Goal: Task Accomplishment & Management: Use online tool/utility

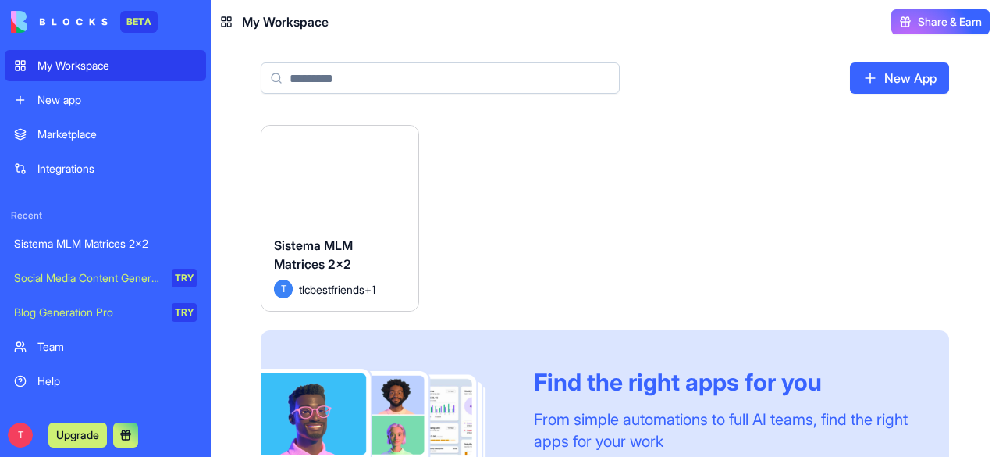
click at [123, 238] on div "Sistema MLM Matrices 2x2" at bounding box center [105, 244] width 183 height 16
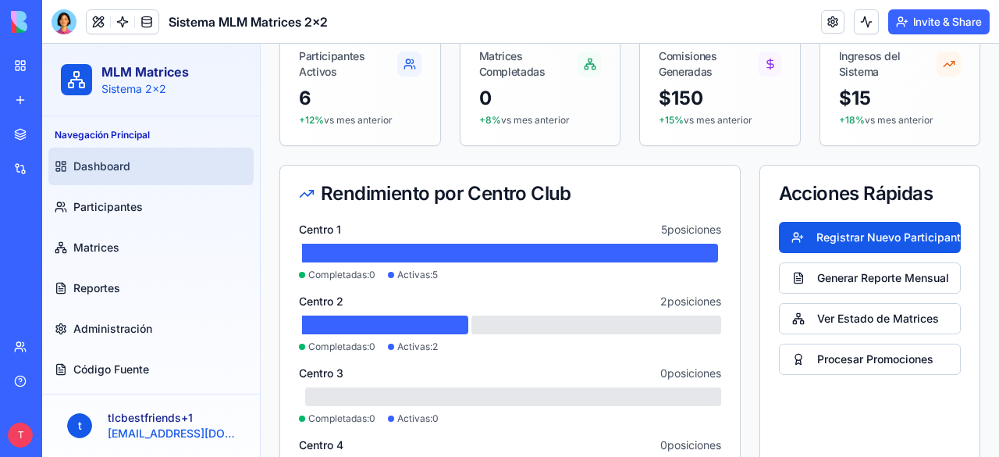
scroll to position [156, 0]
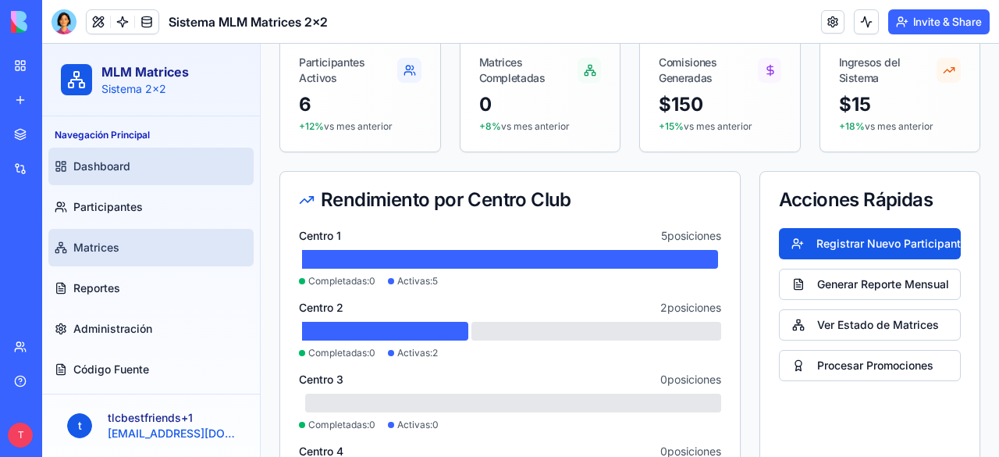
click at [119, 239] on link "Matrices" at bounding box center [150, 247] width 205 height 37
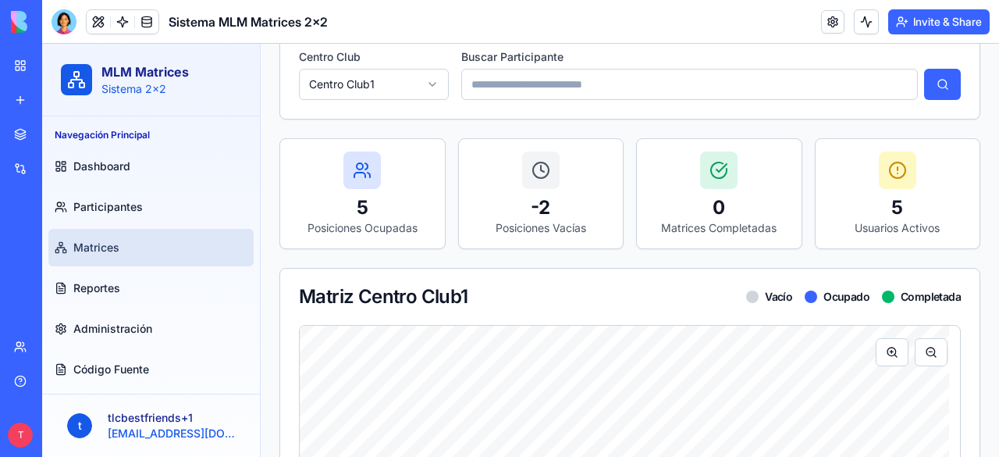
scroll to position [156, 0]
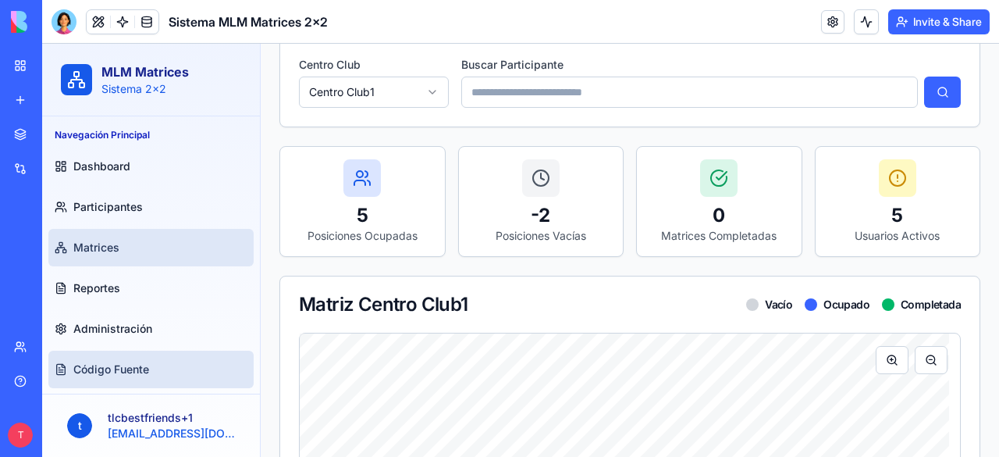
click at [129, 359] on link "Código Fuente" at bounding box center [150, 368] width 205 height 37
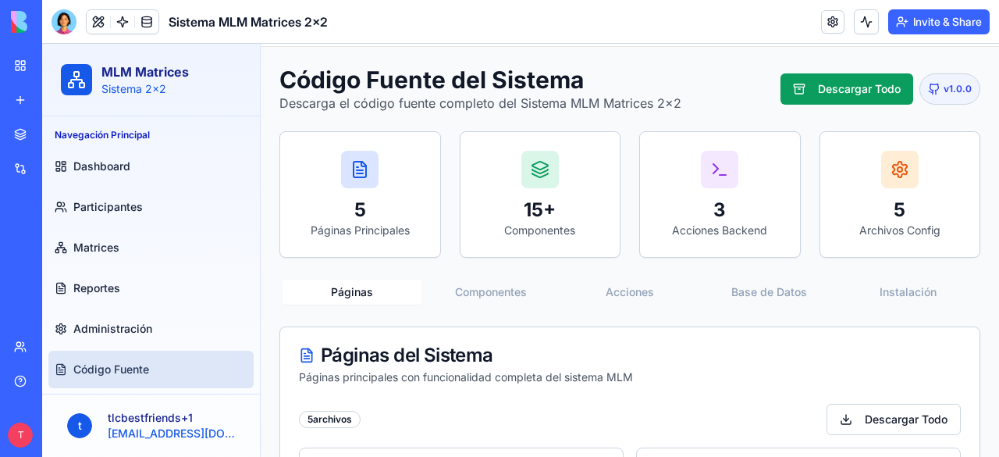
scroll to position [57, 0]
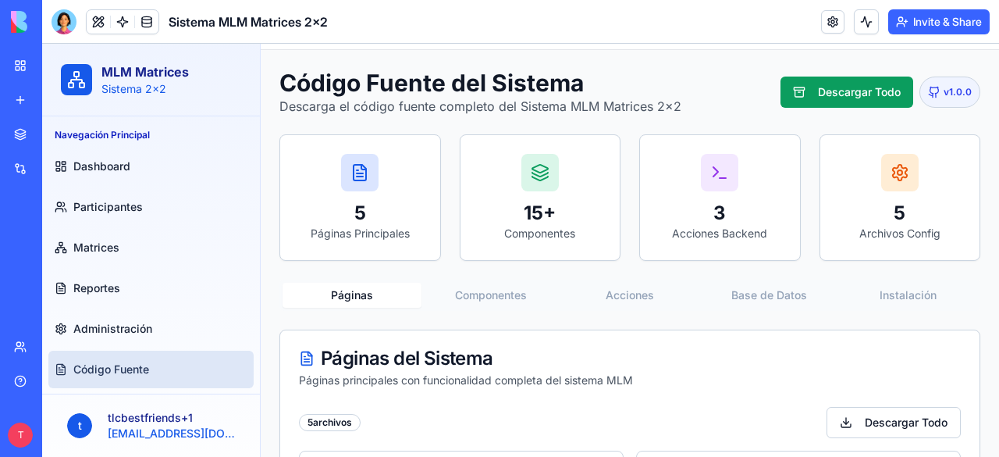
click at [481, 294] on button "Componentes" at bounding box center [490, 295] width 139 height 25
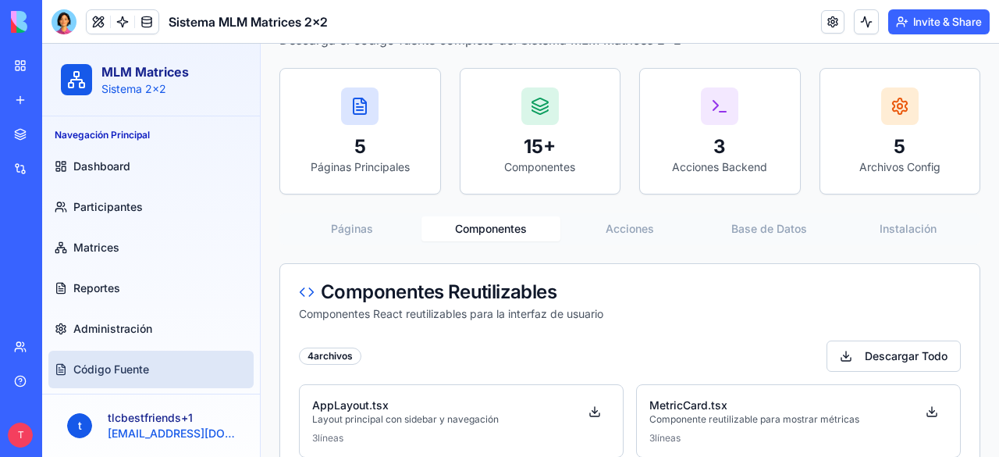
scroll to position [103, 0]
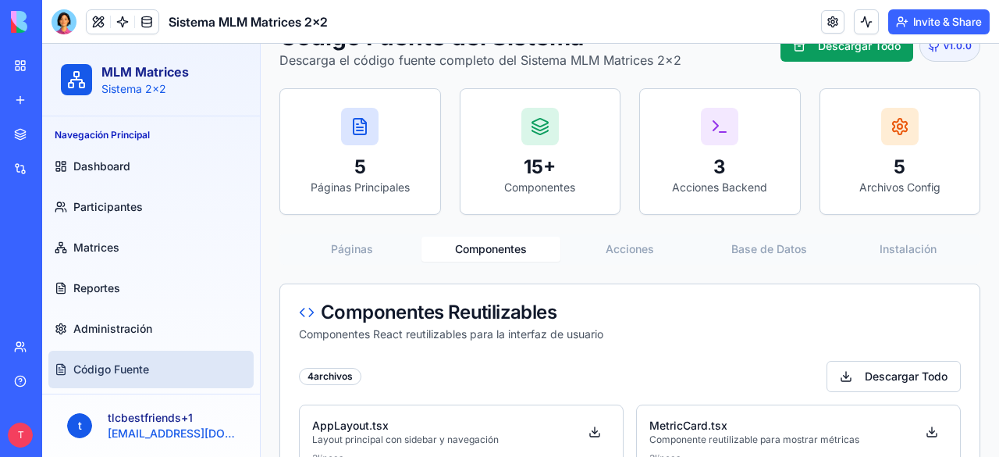
click at [888, 257] on button "Instalación" at bounding box center [907, 248] width 139 height 25
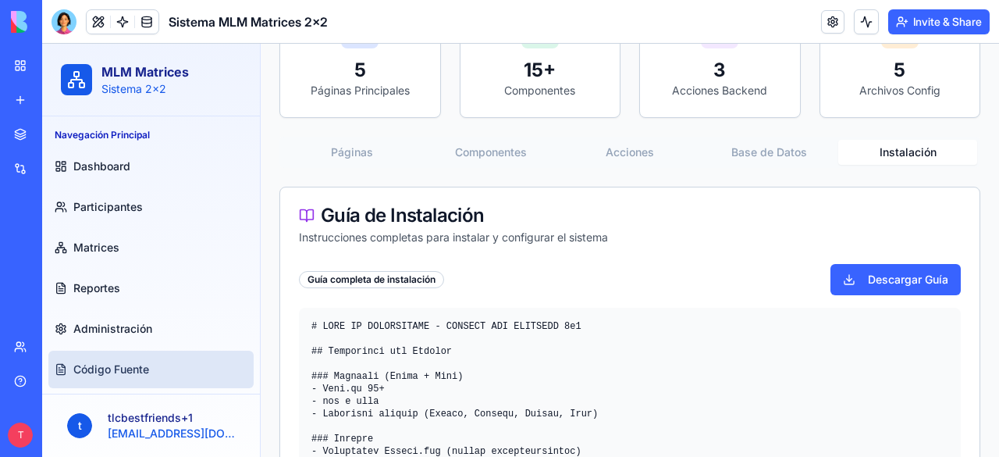
scroll to position [181, 0]
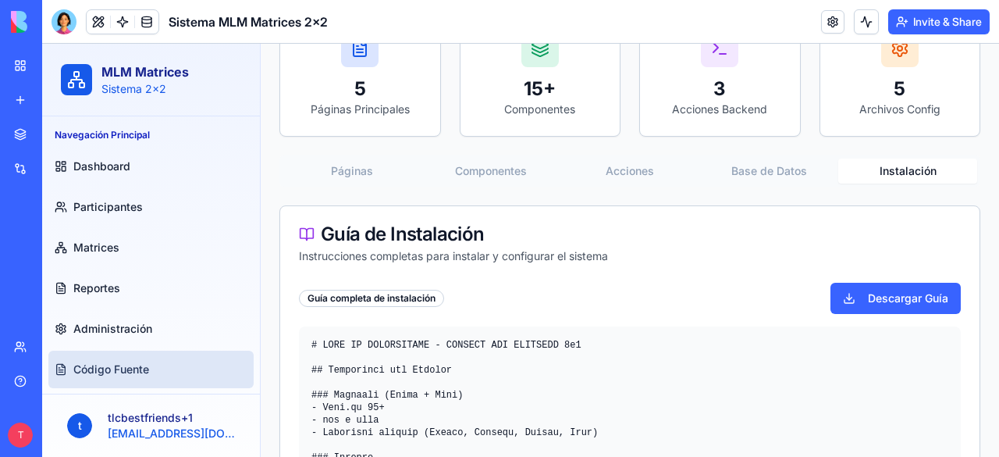
click at [780, 175] on button "Base de Datos" at bounding box center [768, 170] width 139 height 25
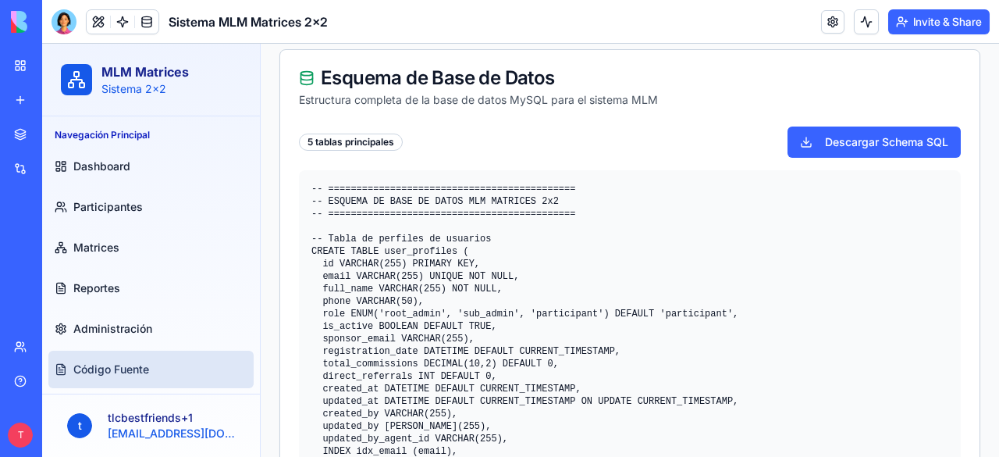
scroll to position [103, 0]
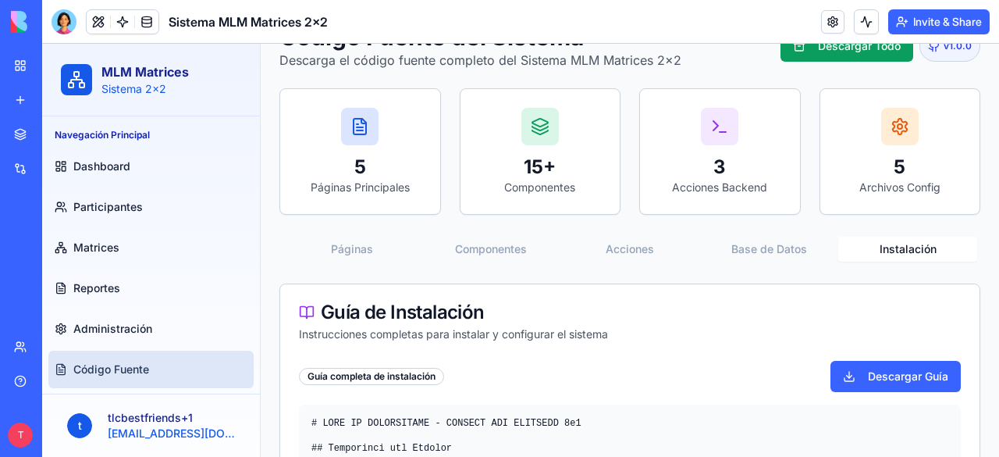
click at [899, 248] on button "Instalación" at bounding box center [907, 248] width 139 height 25
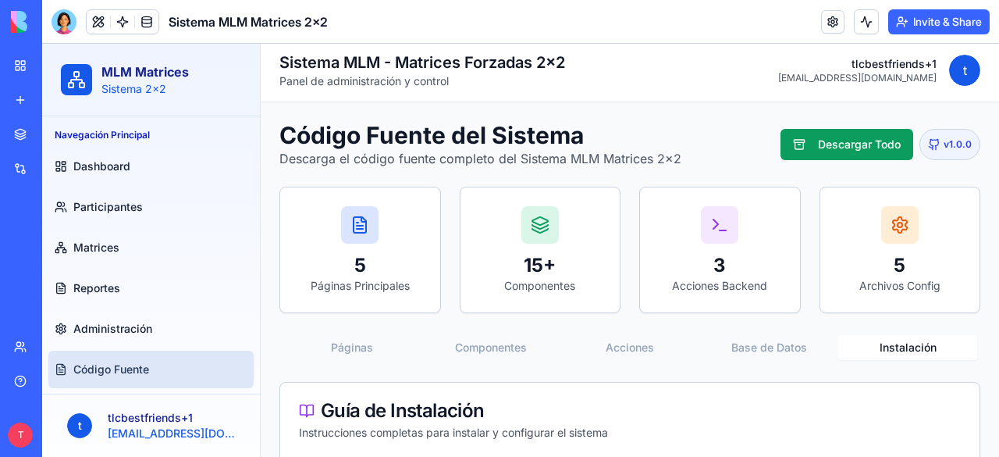
scroll to position [0, 0]
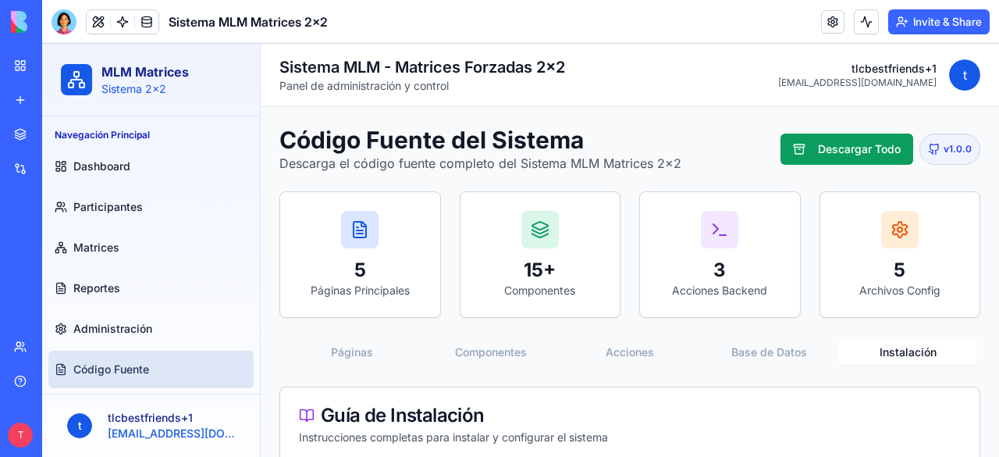
click at [339, 350] on button "Páginas" at bounding box center [352, 352] width 139 height 25
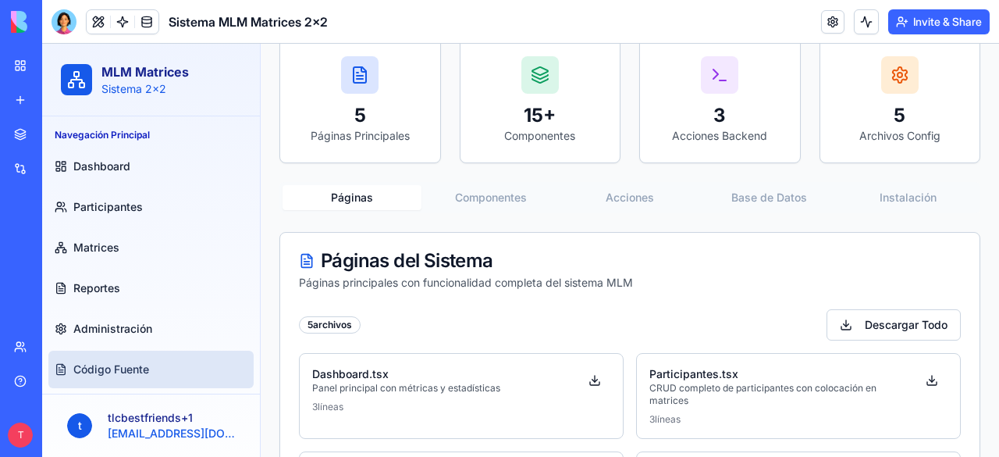
scroll to position [135, 0]
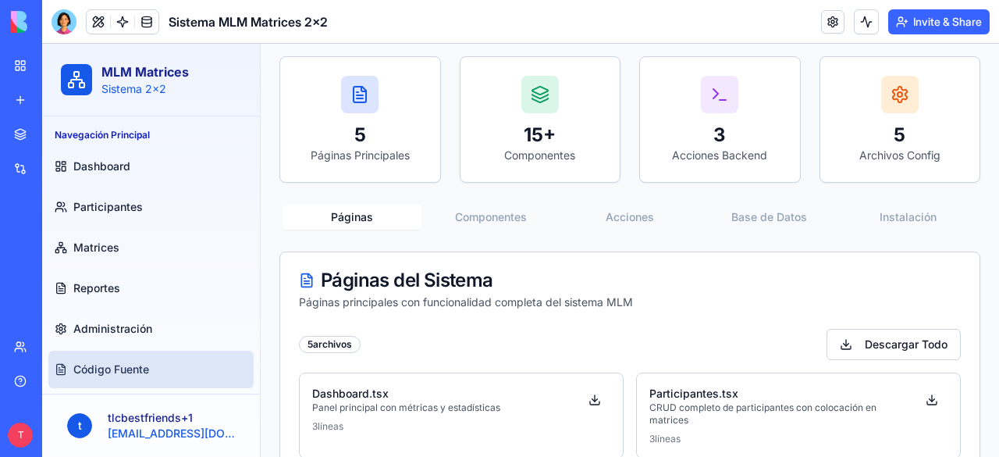
click at [477, 219] on button "Componentes" at bounding box center [490, 216] width 139 height 25
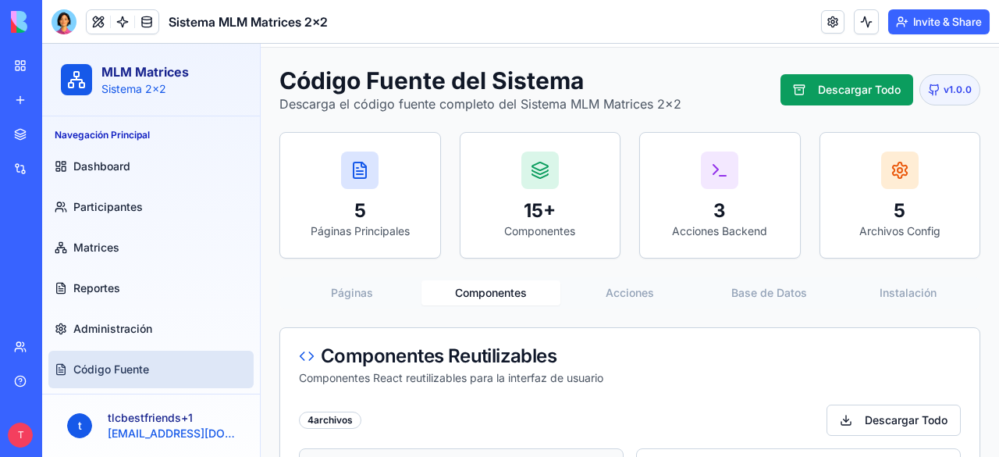
scroll to position [25, 0]
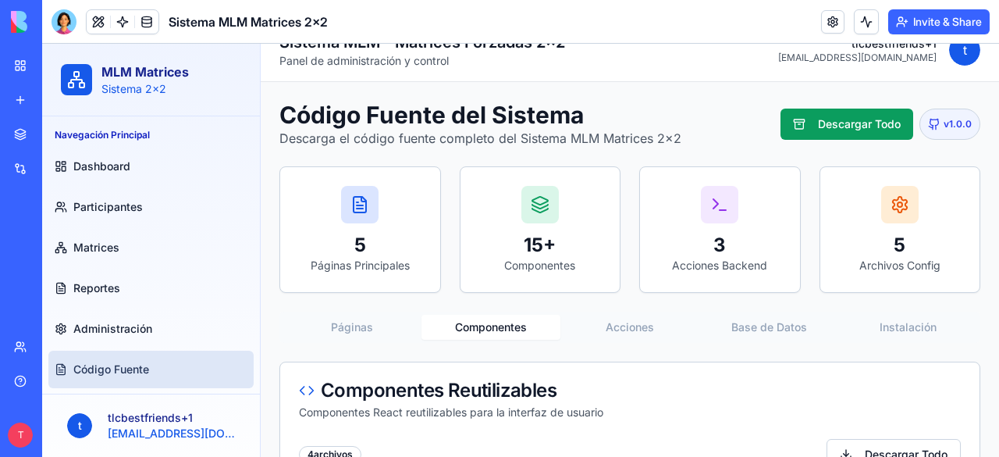
click at [620, 325] on button "Acciones" at bounding box center [629, 327] width 139 height 25
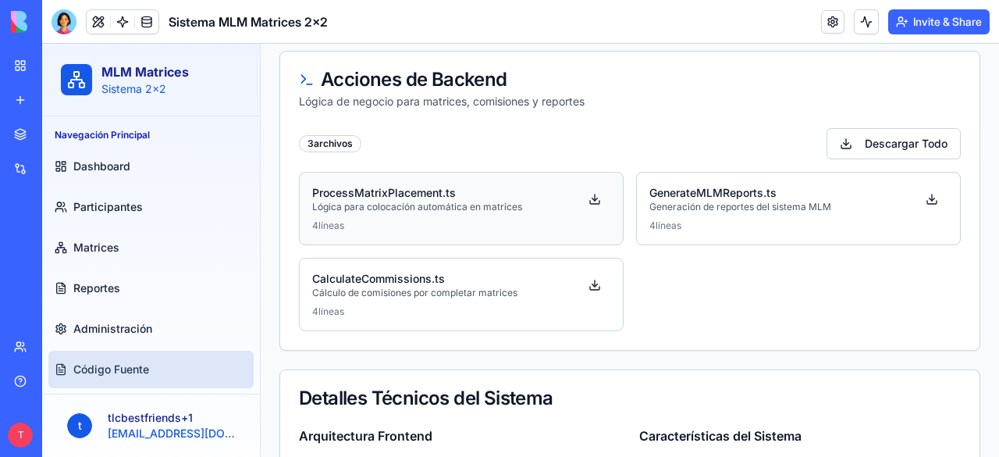
scroll to position [259, 0]
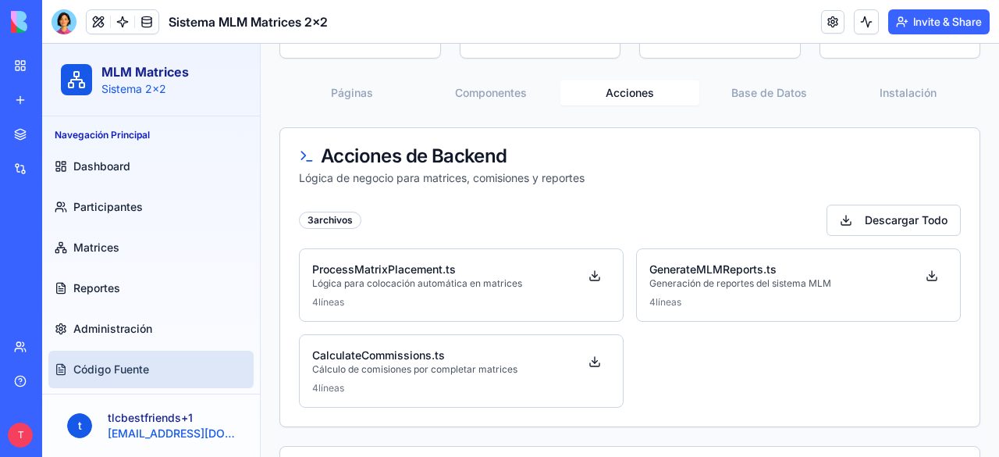
click at [759, 92] on button "Base de Datos" at bounding box center [768, 92] width 139 height 25
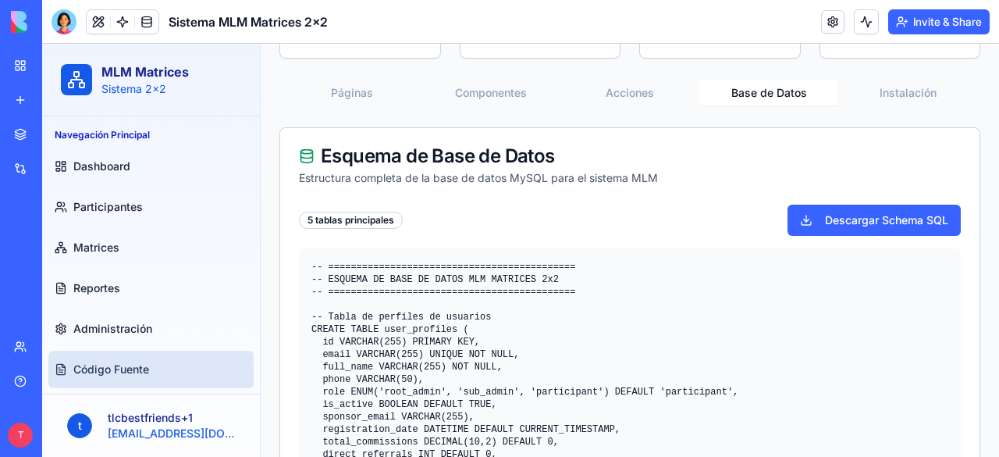
click at [624, 93] on button "Acciones" at bounding box center [629, 92] width 139 height 25
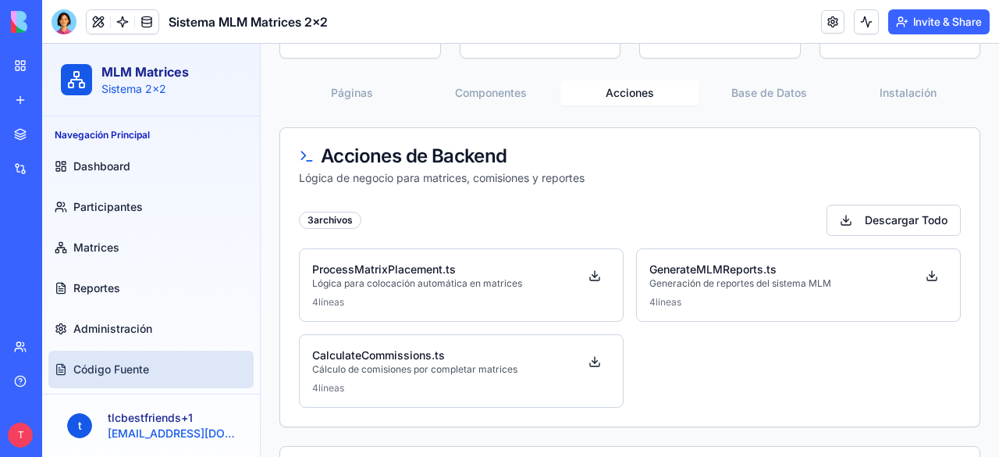
click at [358, 99] on button "Páginas" at bounding box center [352, 92] width 139 height 25
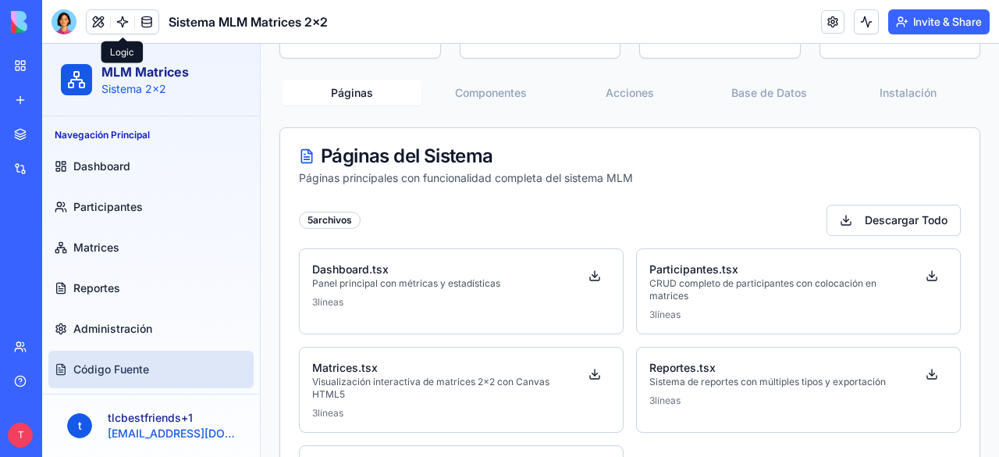
click at [122, 23] on link at bounding box center [122, 21] width 23 height 23
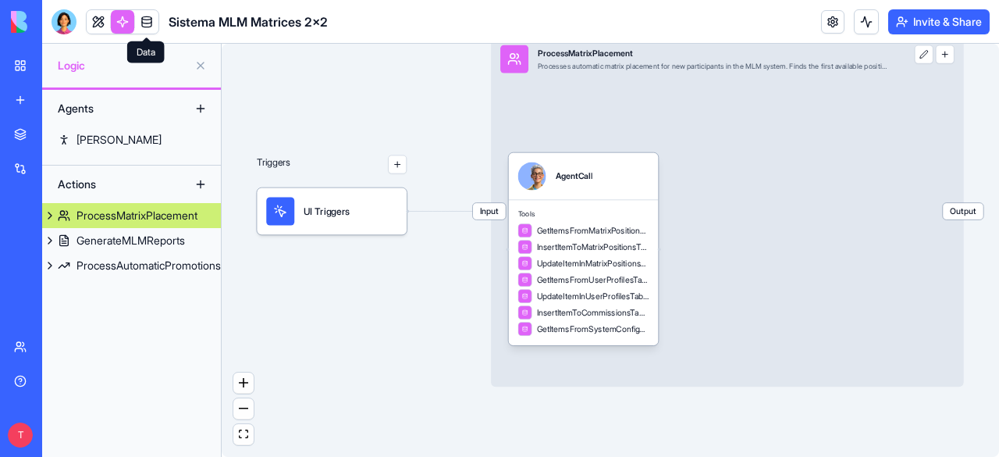
click at [148, 23] on link at bounding box center [146, 21] width 23 height 23
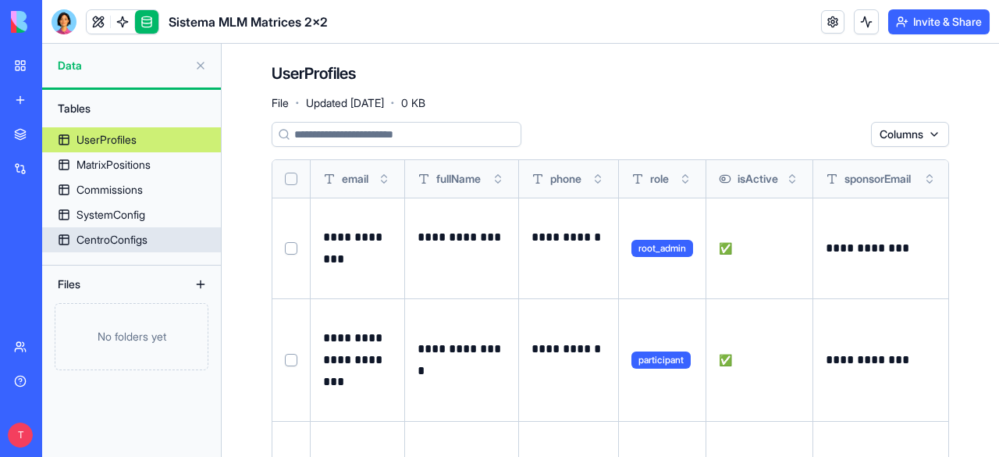
click at [145, 238] on div "CentroConfigs" at bounding box center [111, 240] width 71 height 16
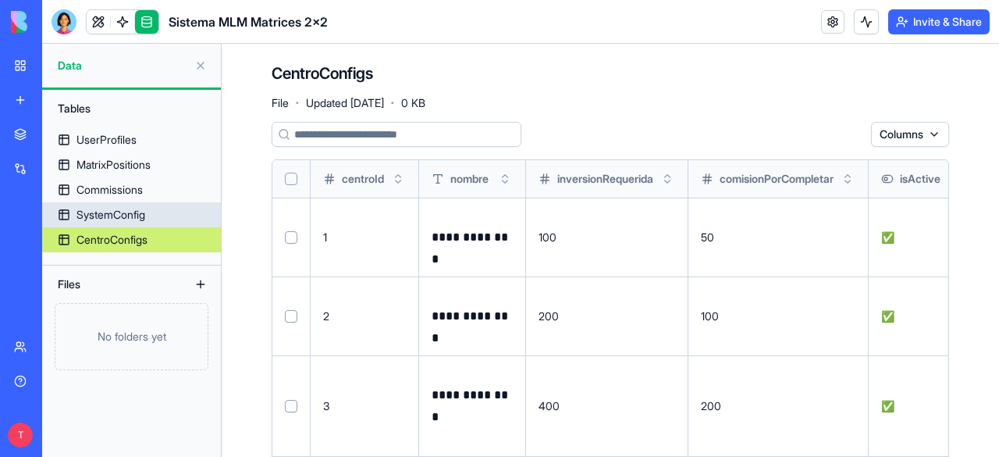
click at [111, 212] on div "SystemConfig" at bounding box center [110, 215] width 69 height 16
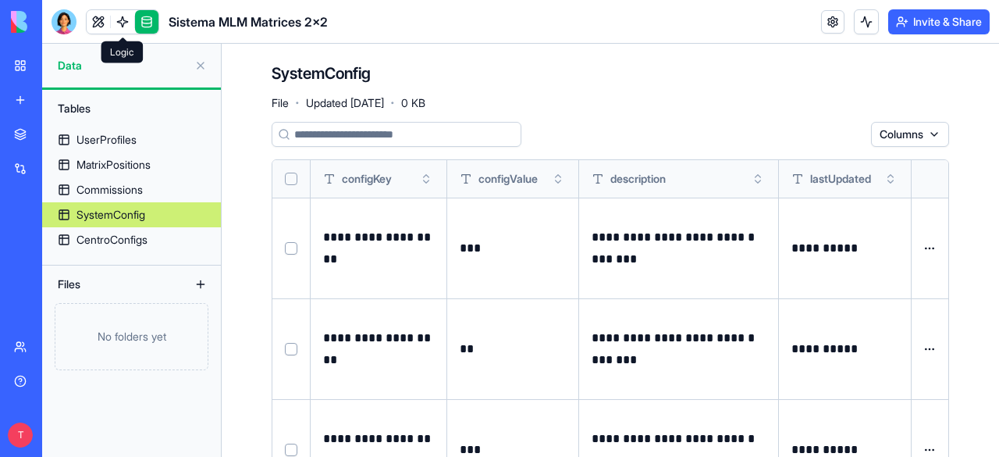
click at [125, 20] on link at bounding box center [122, 21] width 23 height 23
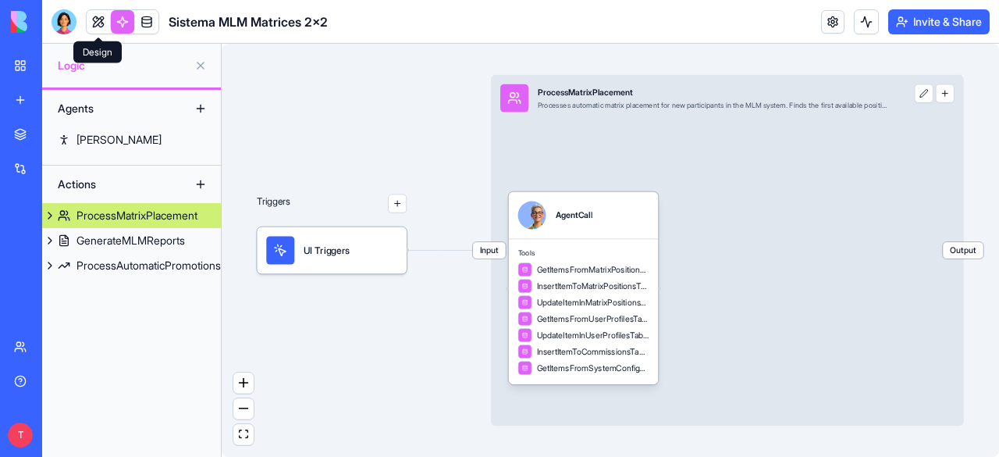
click at [100, 26] on link at bounding box center [98, 21] width 23 height 23
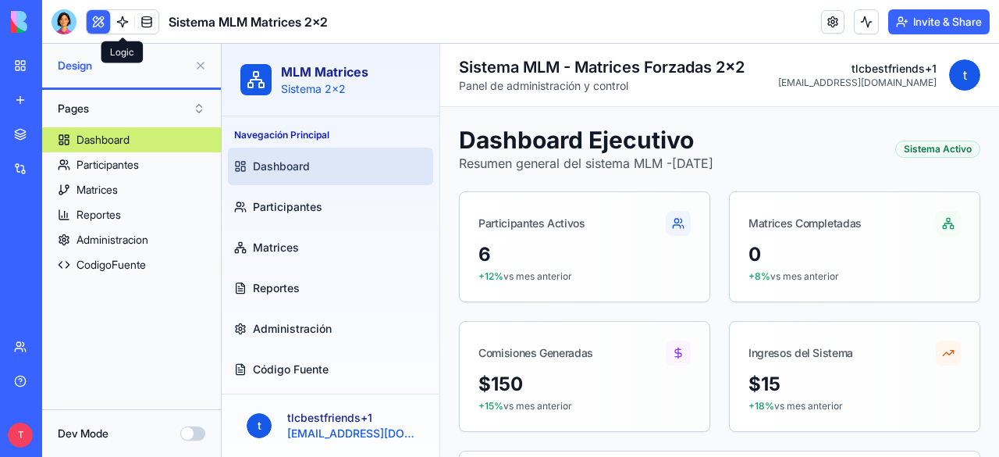
click at [122, 23] on link at bounding box center [122, 21] width 23 height 23
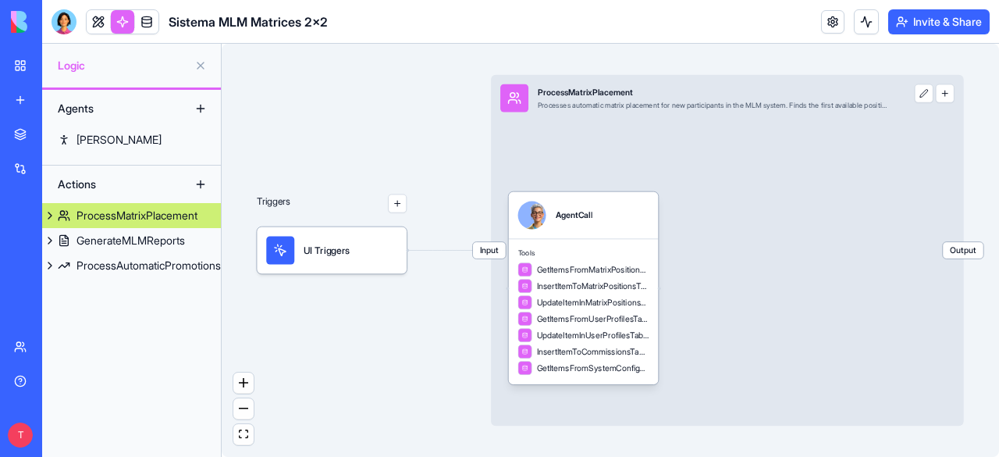
click at [201, 184] on button at bounding box center [200, 184] width 25 height 25
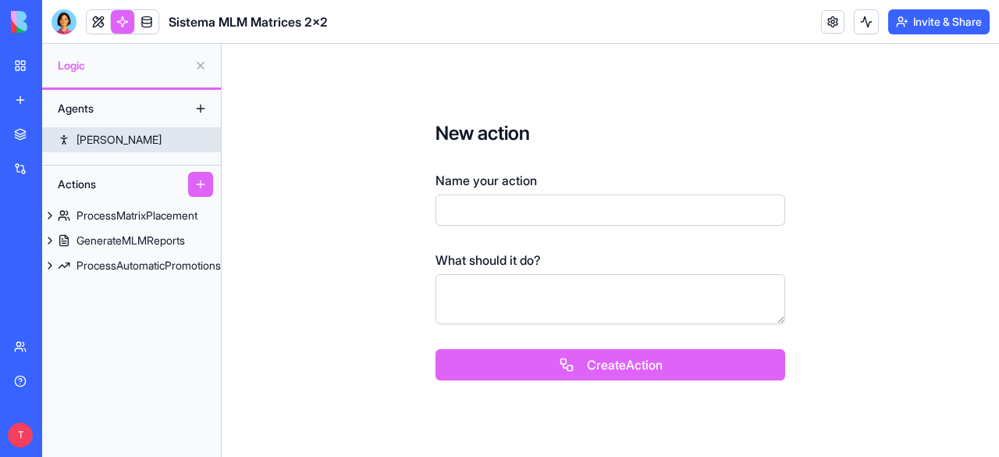
click at [114, 146] on link "[PERSON_NAME]" at bounding box center [131, 139] width 179 height 25
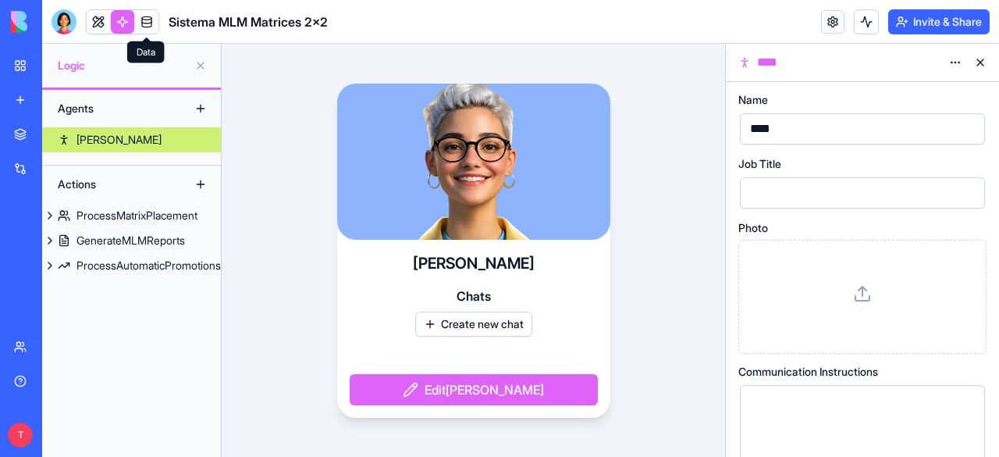
click at [148, 16] on link at bounding box center [146, 21] width 23 height 23
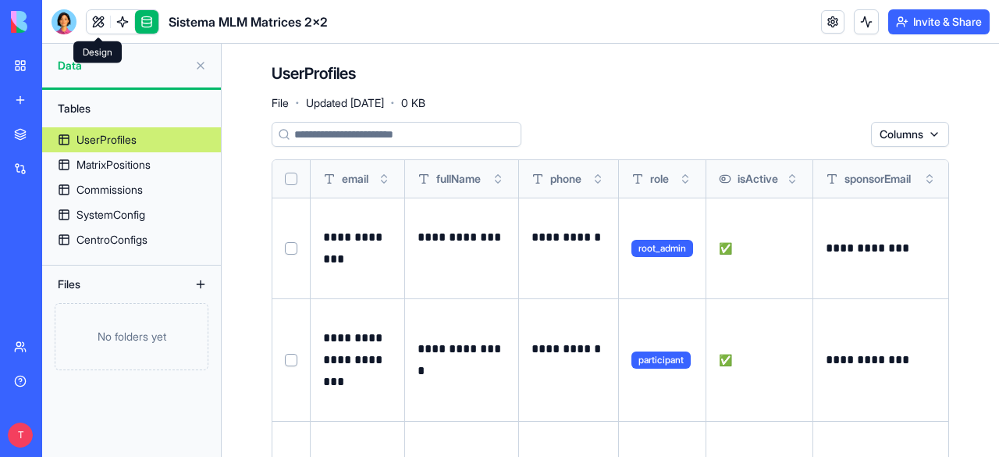
click at [100, 23] on link at bounding box center [98, 21] width 23 height 23
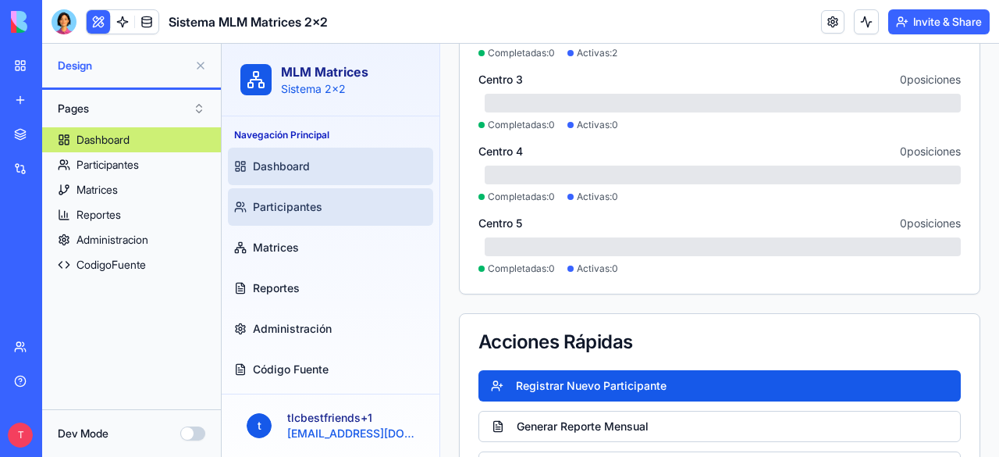
scroll to position [546, 0]
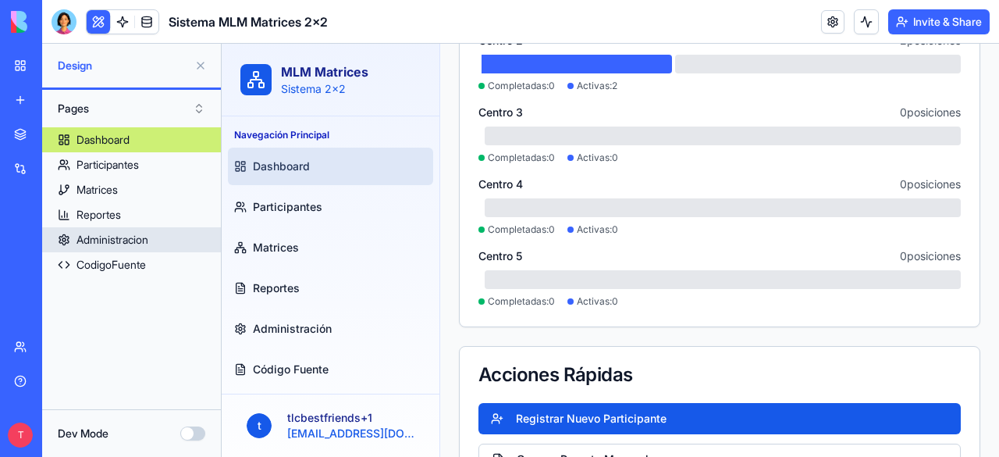
click at [136, 234] on div "Administracion" at bounding box center [112, 240] width 72 height 16
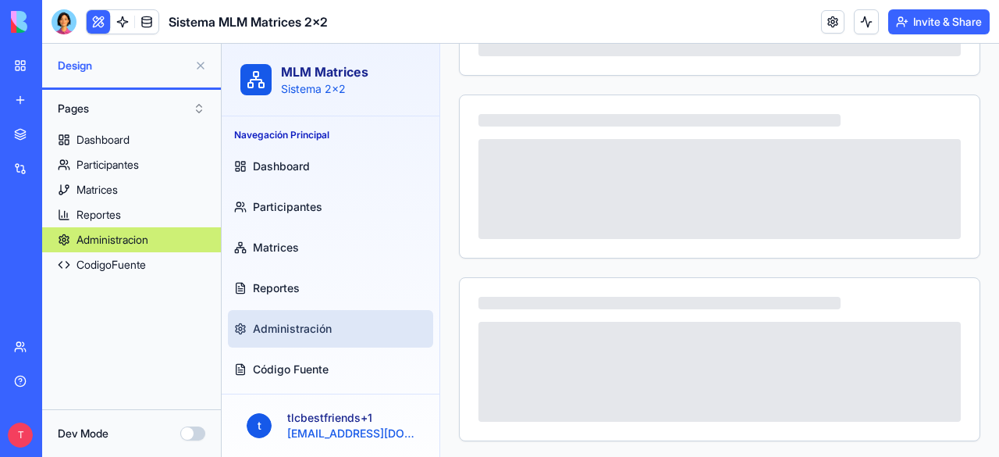
scroll to position [204, 0]
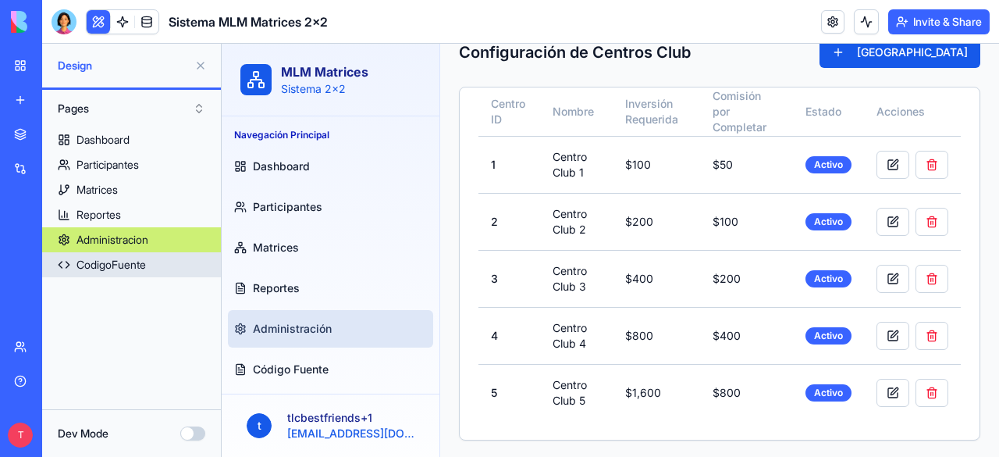
click at [116, 258] on div "CodigoFuente" at bounding box center [110, 265] width 69 height 16
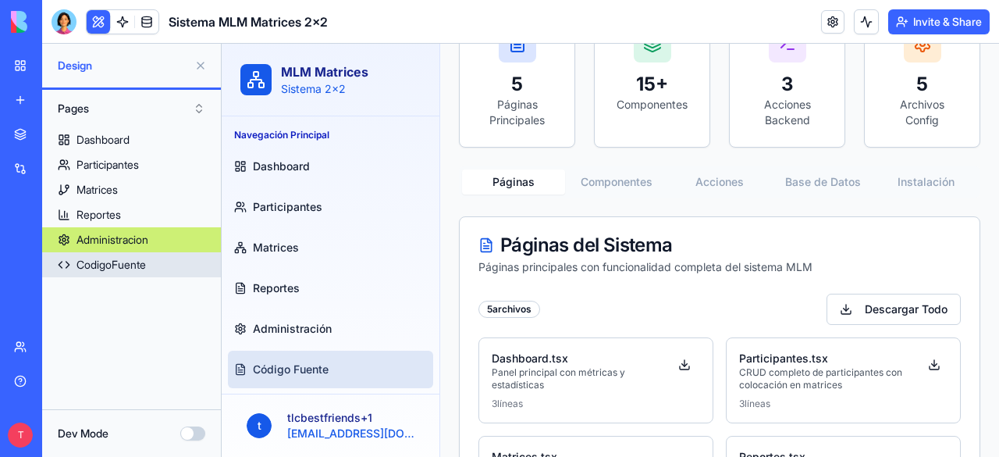
scroll to position [546, 0]
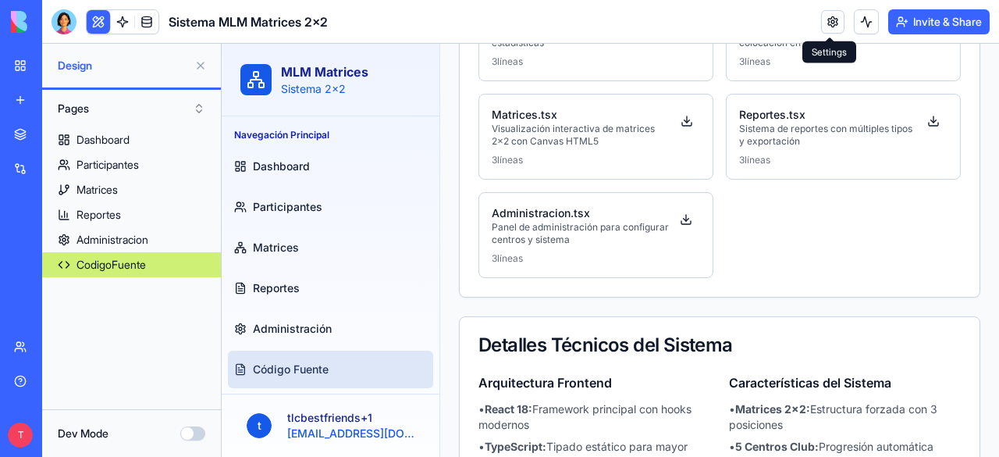
click at [830, 17] on link at bounding box center [832, 21] width 23 height 23
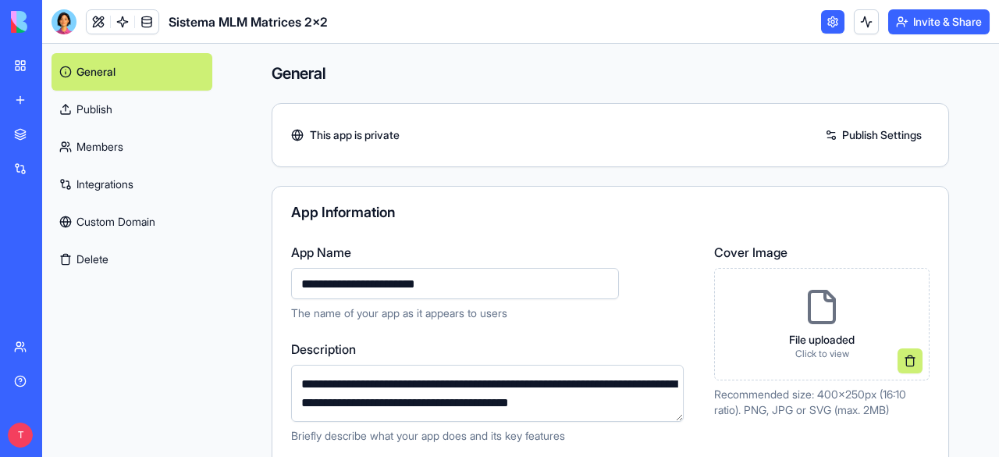
click at [830, 17] on link at bounding box center [832, 21] width 23 height 23
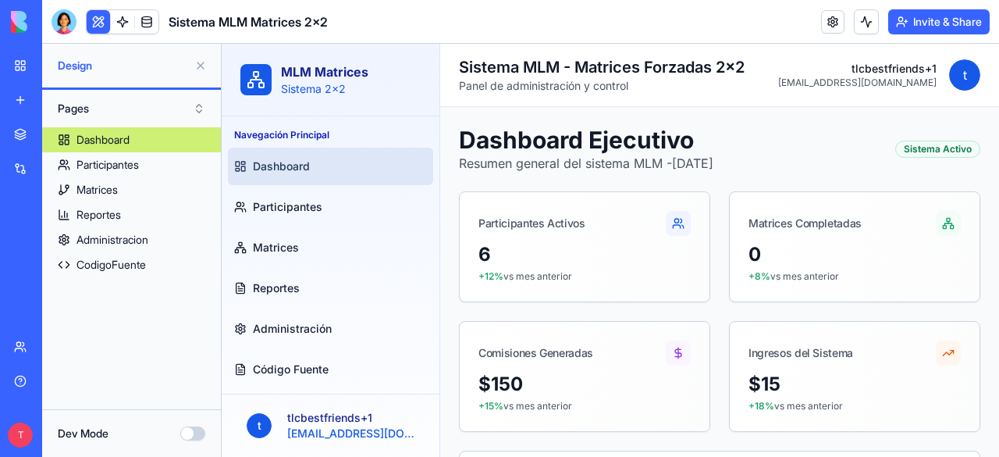
click at [201, 432] on button "Dev Mode" at bounding box center [192, 433] width 25 height 14
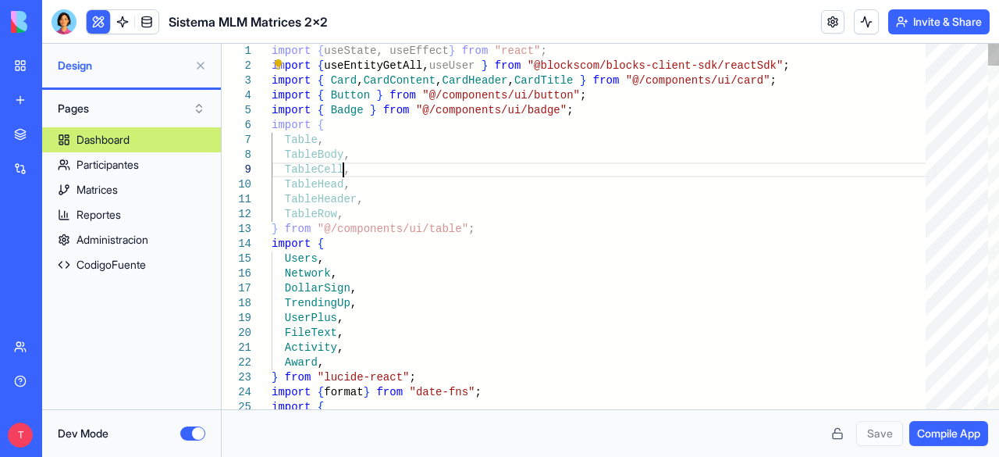
click at [107, 239] on div "Administracion" at bounding box center [112, 240] width 72 height 16
type textarea "*"
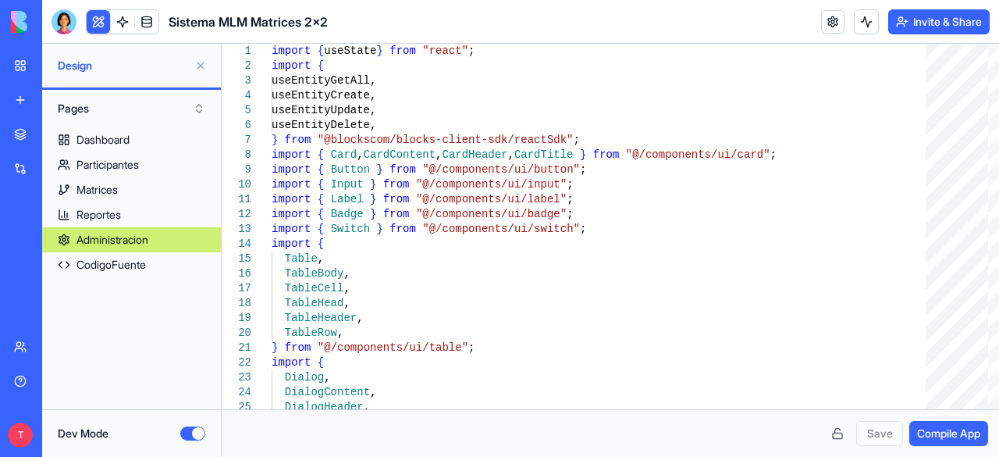
click at [186, 427] on button "Dev Mode" at bounding box center [192, 433] width 25 height 14
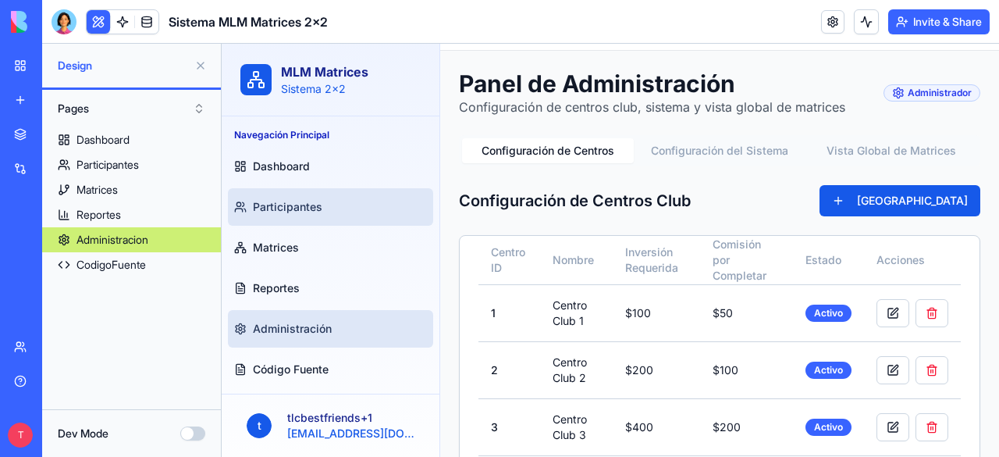
scroll to position [78, 0]
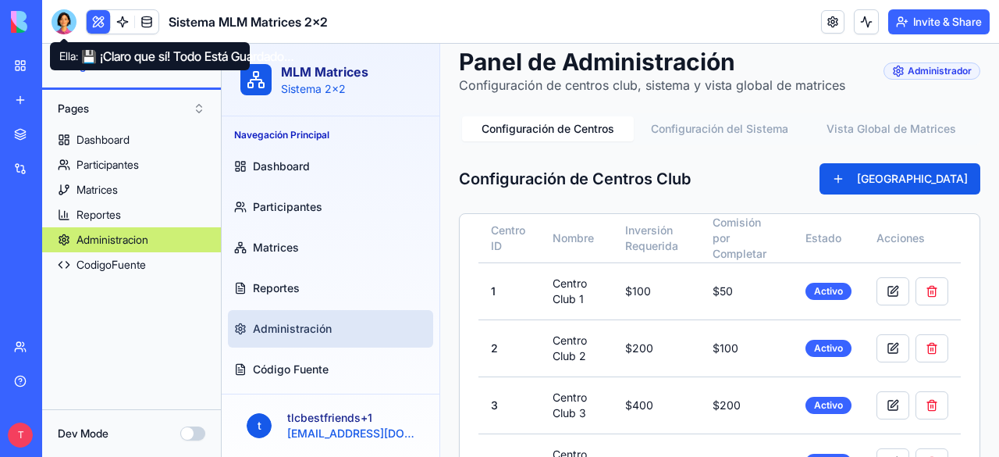
click at [59, 16] on div at bounding box center [64, 21] width 25 height 25
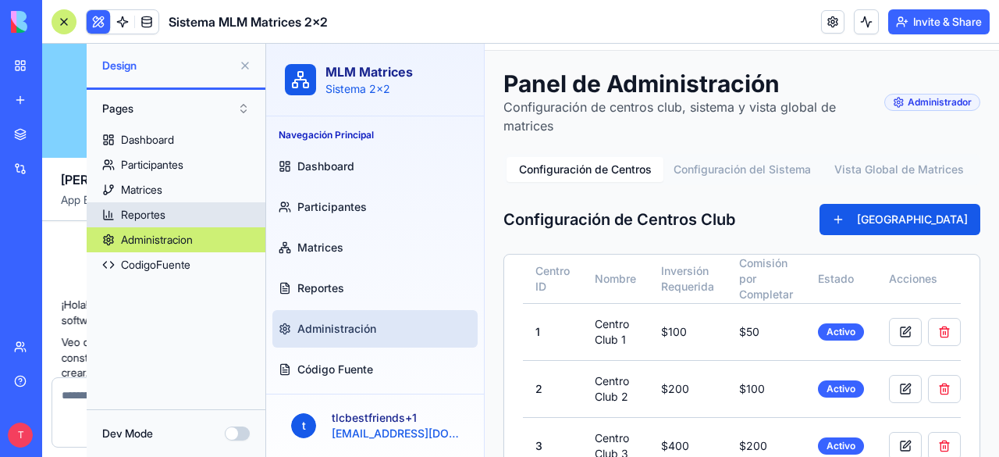
scroll to position [16026, 0]
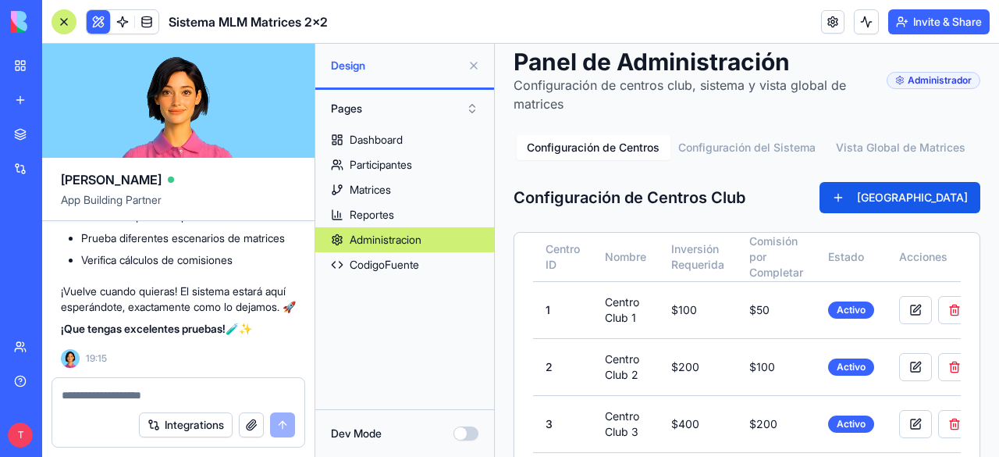
click at [137, 386] on div at bounding box center [178, 390] width 252 height 25
click at [128, 393] on textarea at bounding box center [178, 395] width 233 height 16
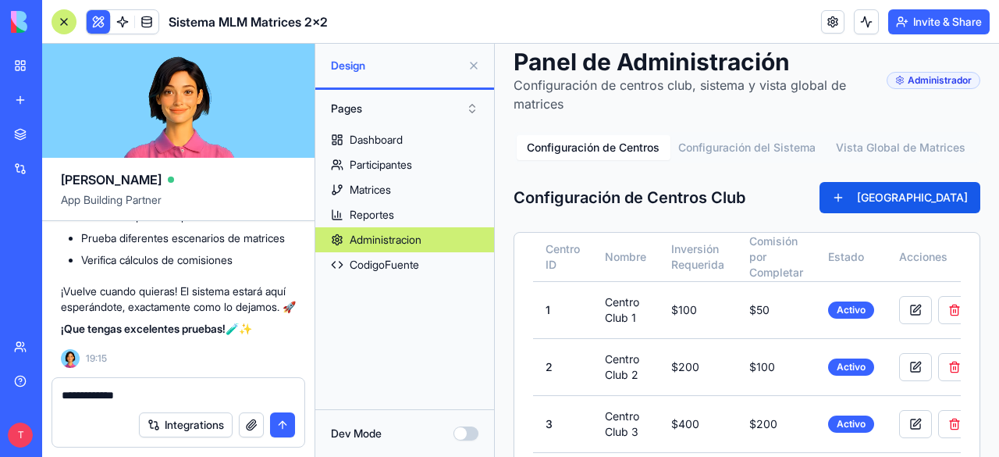
type textarea "**********"
click at [402, 263] on div "CodigoFuente" at bounding box center [384, 265] width 69 height 16
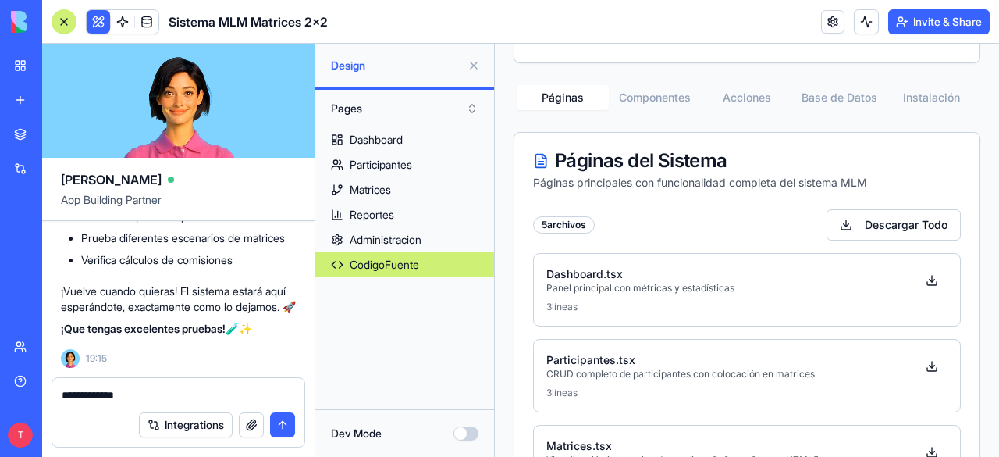
scroll to position [634, 0]
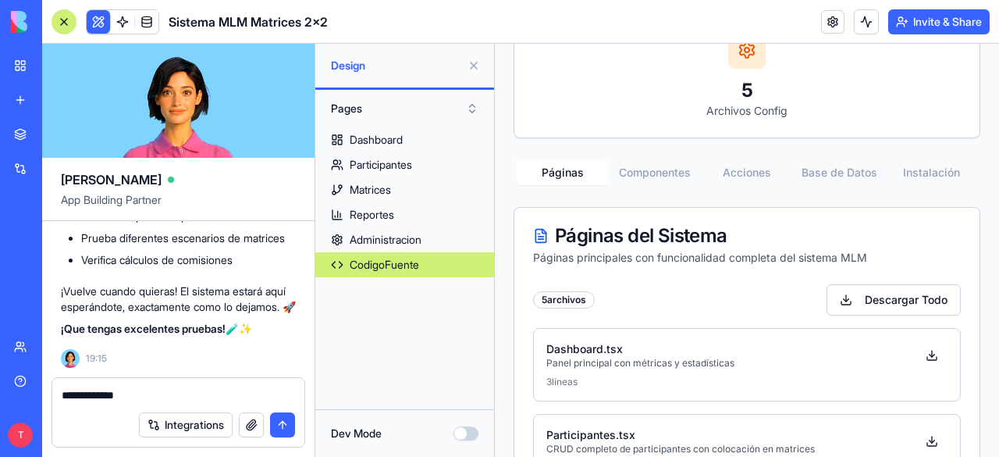
click at [824, 165] on button "Base de Datos" at bounding box center [839, 172] width 92 height 25
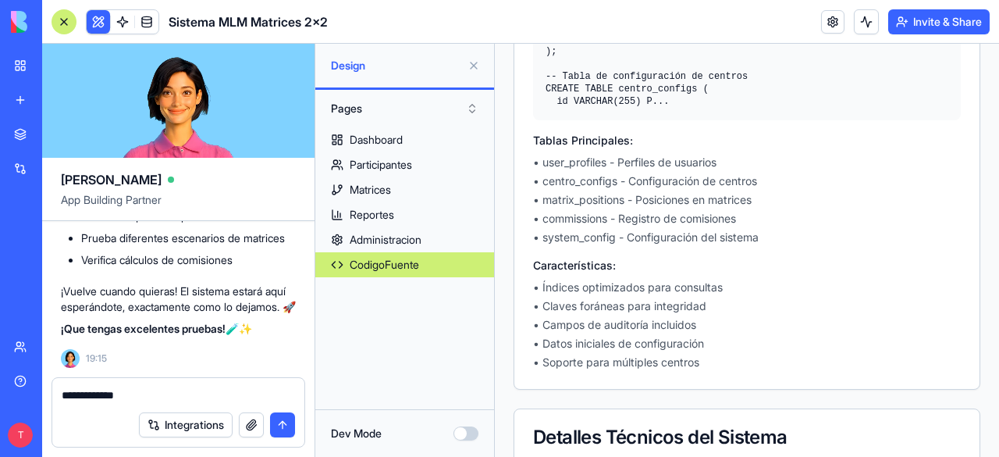
scroll to position [1316, 0]
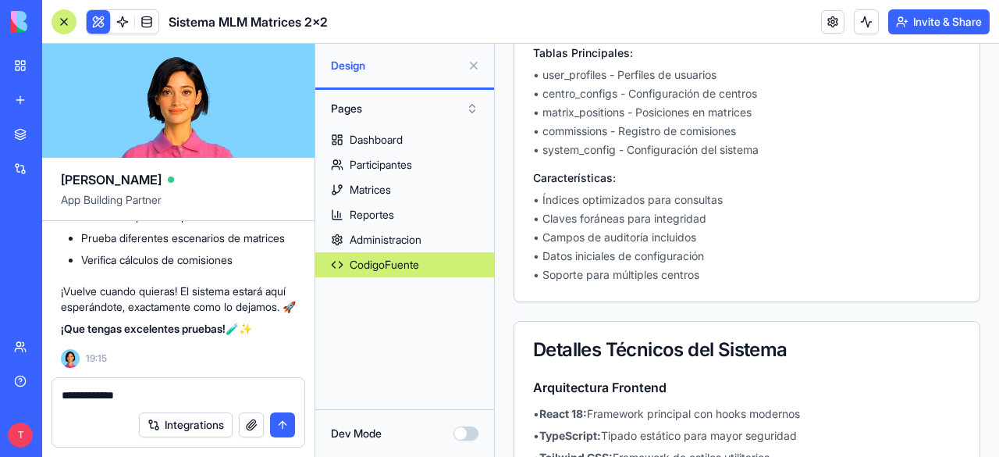
drag, startPoint x: 980, startPoint y: 342, endPoint x: 980, endPoint y: 368, distance: 26.5
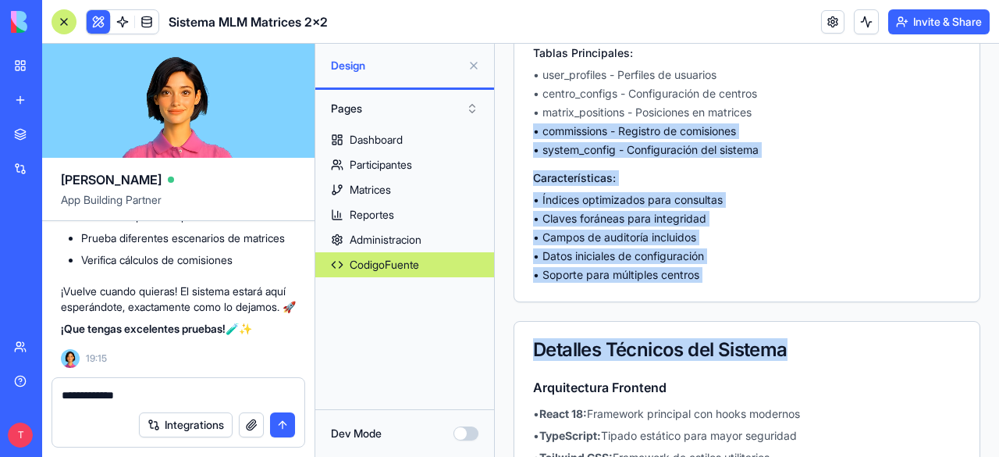
drag, startPoint x: 980, startPoint y: 368, endPoint x: 974, endPoint y: 113, distance: 255.3
click at [933, 169] on div "Tablas Principales: • user_profiles - Perfiles de usuarios • centro_configs - C…" at bounding box center [747, 163] width 428 height 237
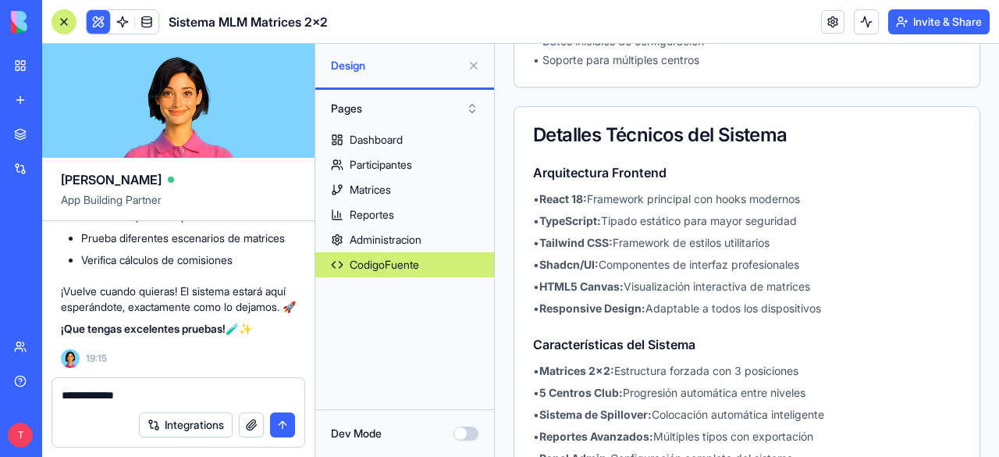
scroll to position [1609, 0]
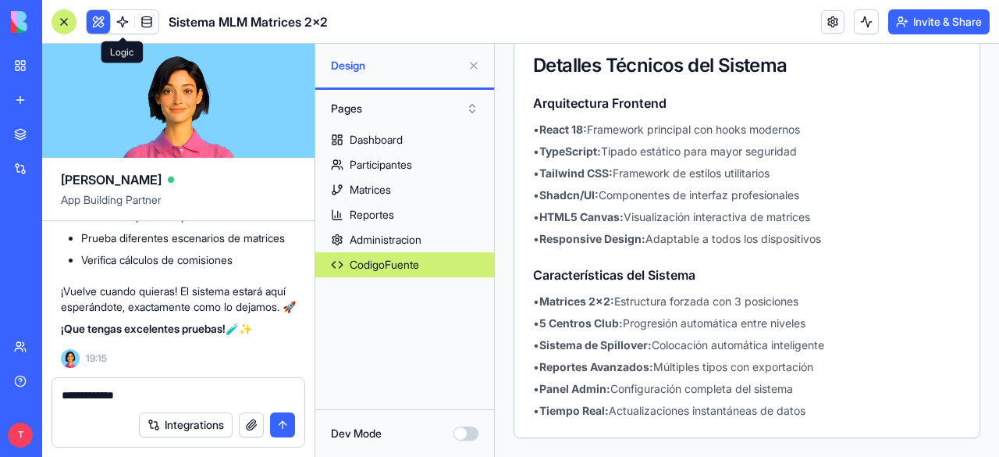
click at [122, 21] on link at bounding box center [122, 21] width 23 height 23
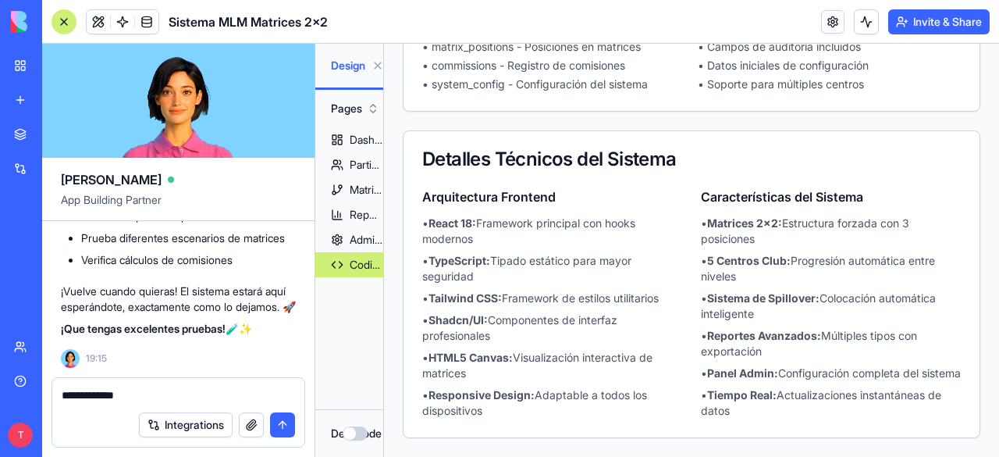
scroll to position [1127, 0]
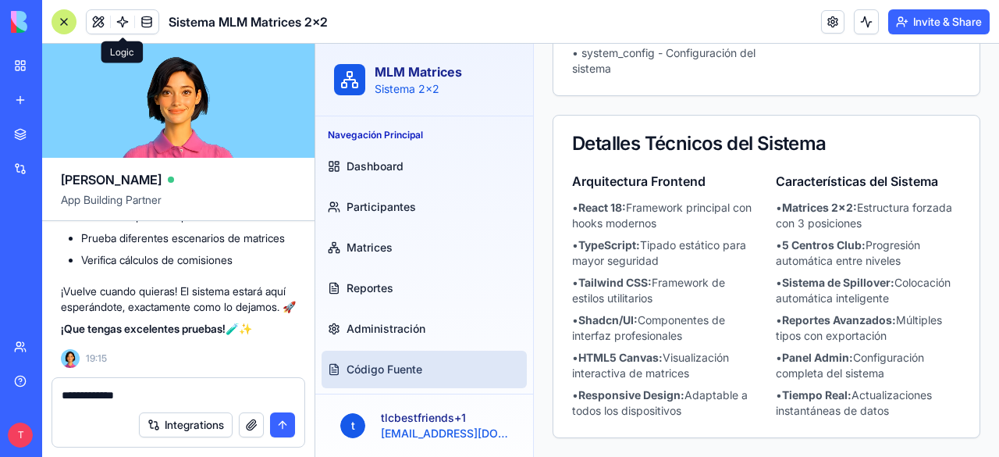
click at [123, 27] on link at bounding box center [122, 21] width 23 height 23
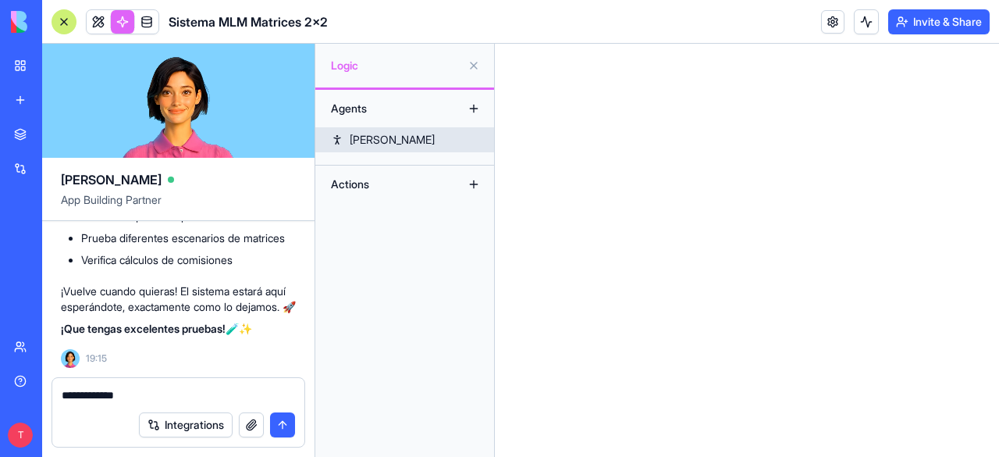
click at [367, 136] on div "[PERSON_NAME]" at bounding box center [392, 140] width 85 height 16
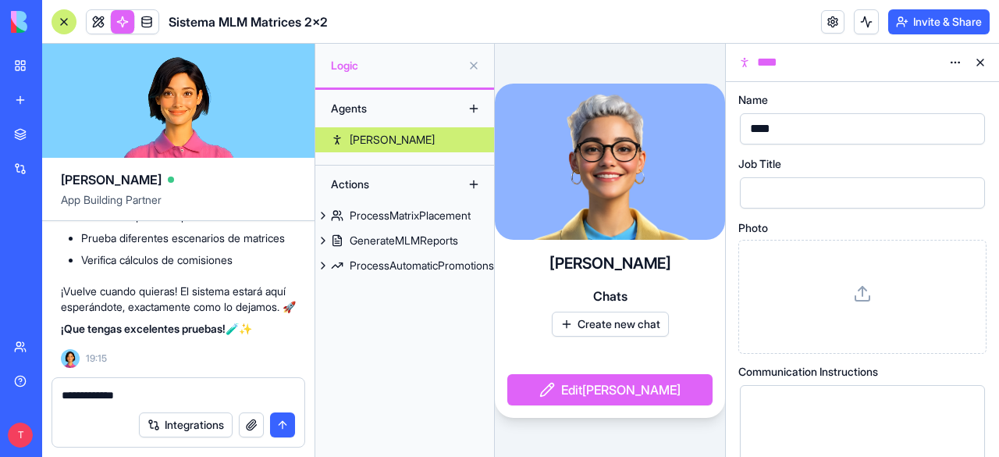
click at [607, 291] on span "Chats" at bounding box center [610, 295] width 34 height 19
click at [607, 322] on button "Create new chat" at bounding box center [610, 323] width 117 height 25
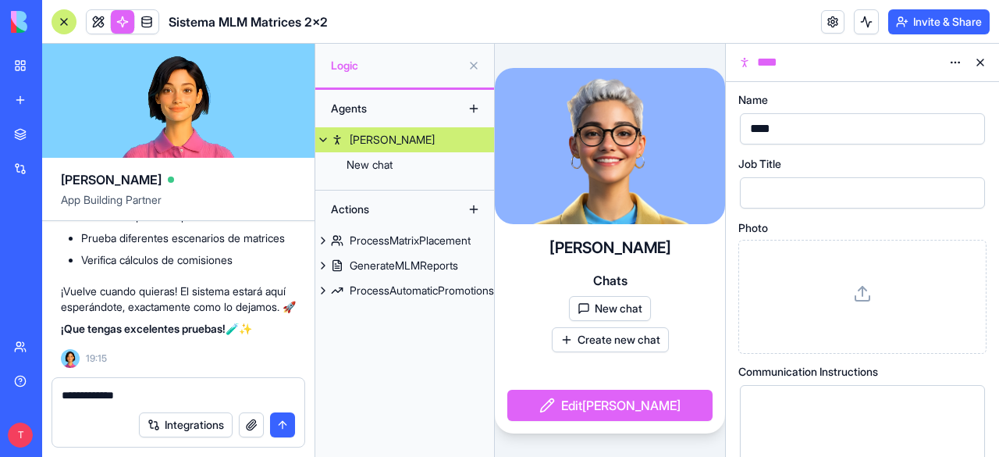
click at [63, 23] on div at bounding box center [64, 21] width 25 height 25
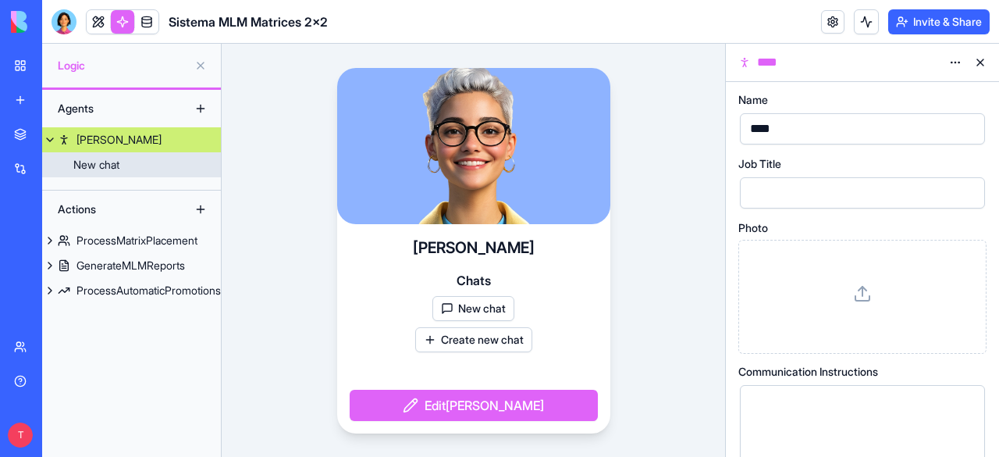
click at [105, 158] on div "New chat" at bounding box center [96, 165] width 46 height 16
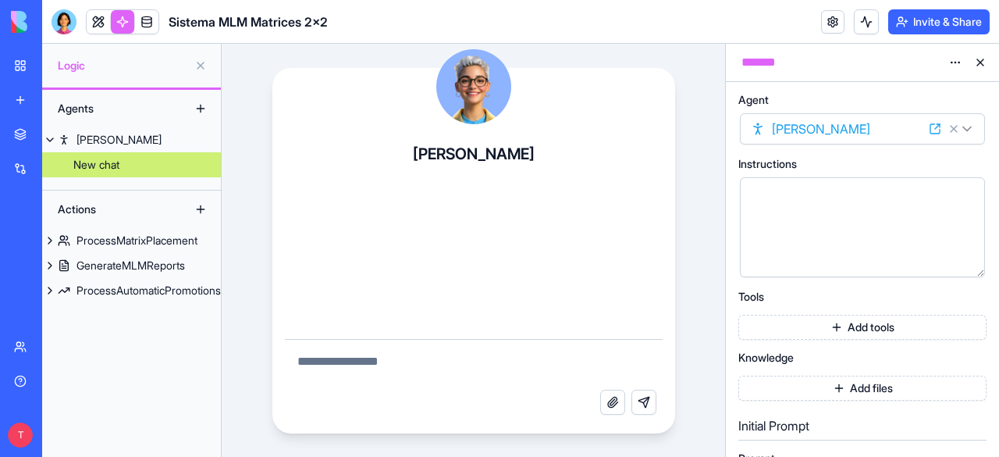
click at [358, 360] on textarea at bounding box center [474, 365] width 378 height 50
type textarea "**********"
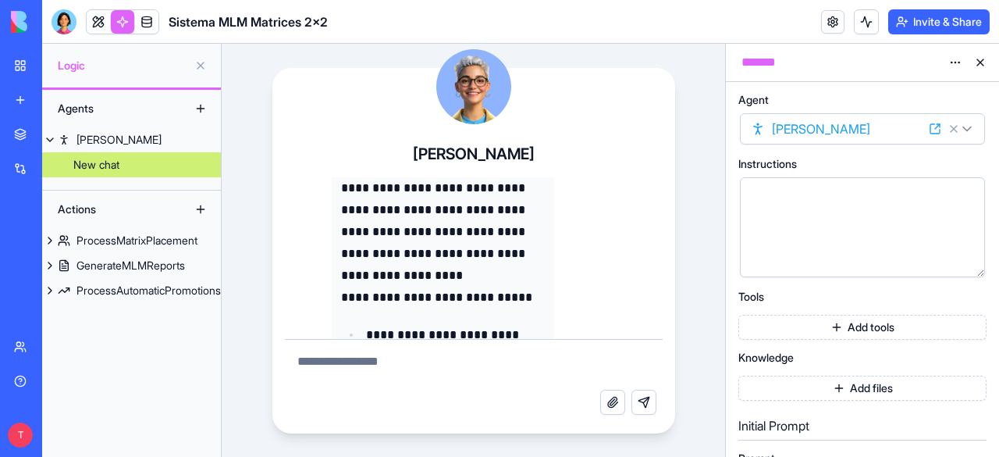
scroll to position [158, 0]
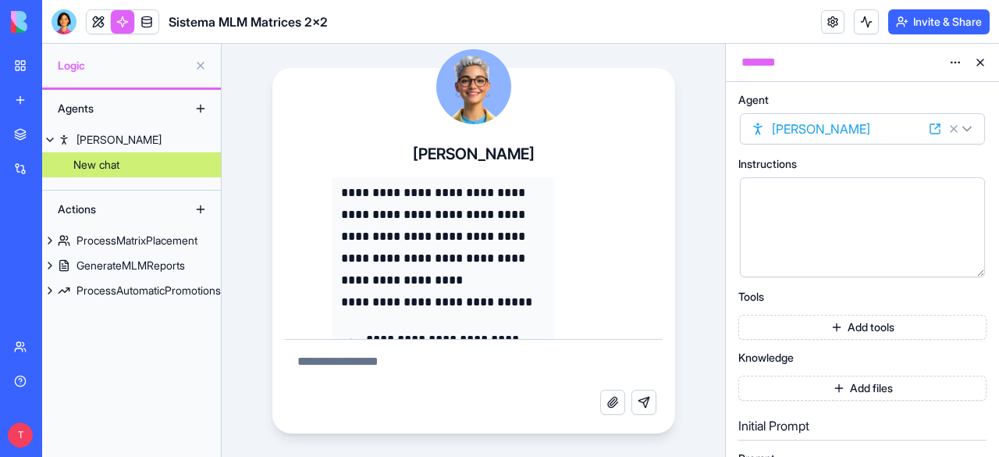
click at [367, 368] on textarea at bounding box center [474, 365] width 378 height 50
paste textarea "**********"
type textarea "**********"
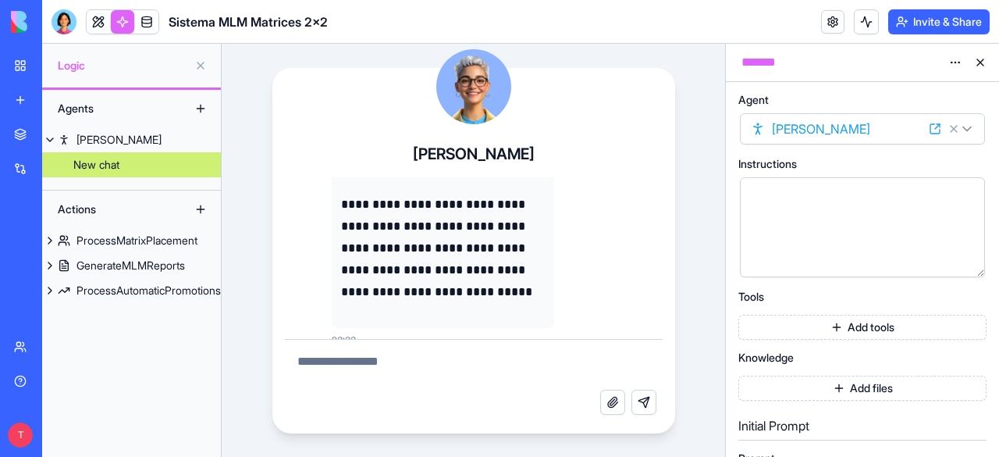
scroll to position [2754, 0]
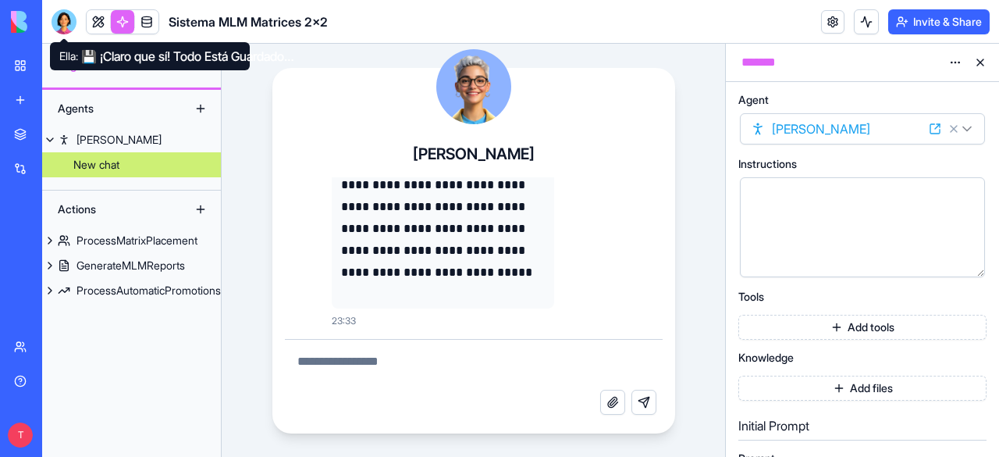
click at [61, 18] on div at bounding box center [64, 21] width 25 height 25
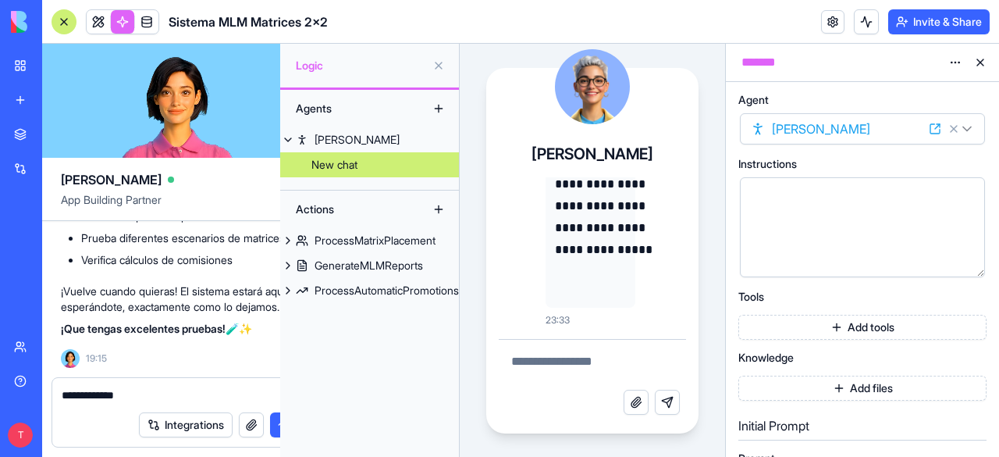
scroll to position [23252, 0]
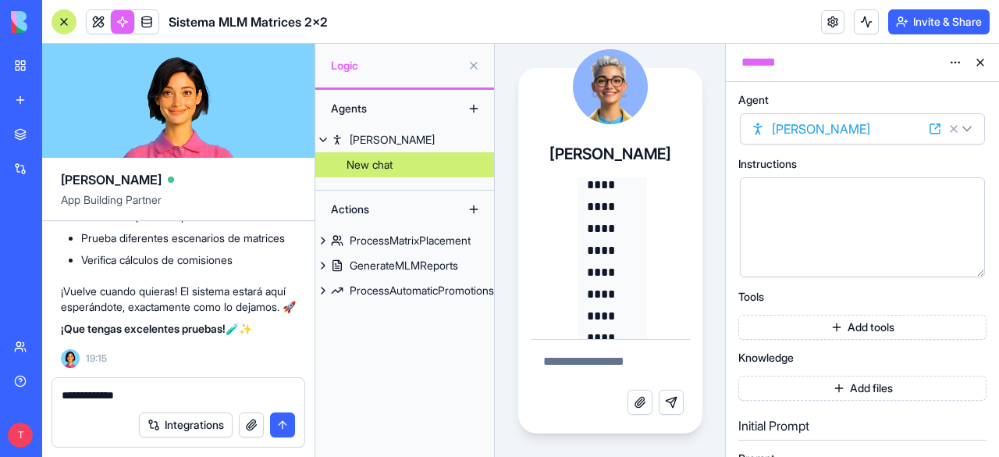
click at [126, 396] on textarea "**********" at bounding box center [179, 395] width 234 height 16
drag, startPoint x: 116, startPoint y: 395, endPoint x: 59, endPoint y: 392, distance: 57.1
click at [59, 392] on div "**********" at bounding box center [178, 390] width 252 height 25
type textarea "**********"
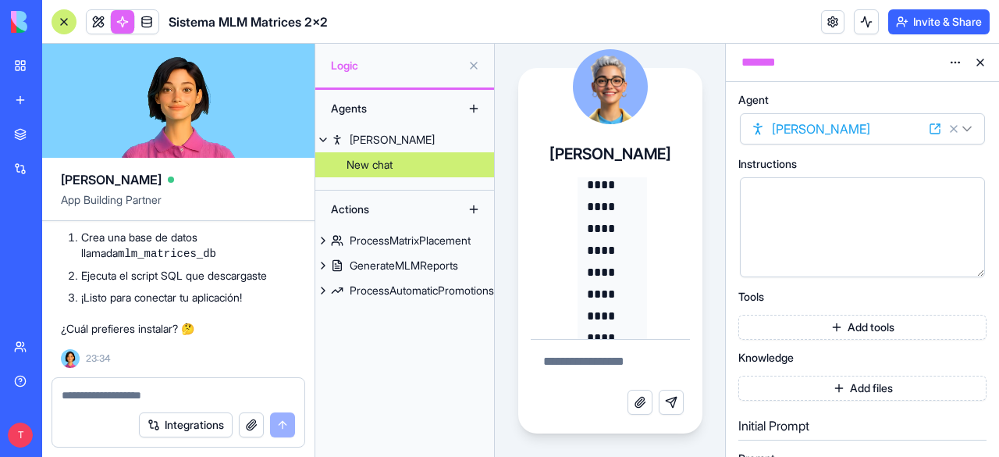
scroll to position [16847, 0]
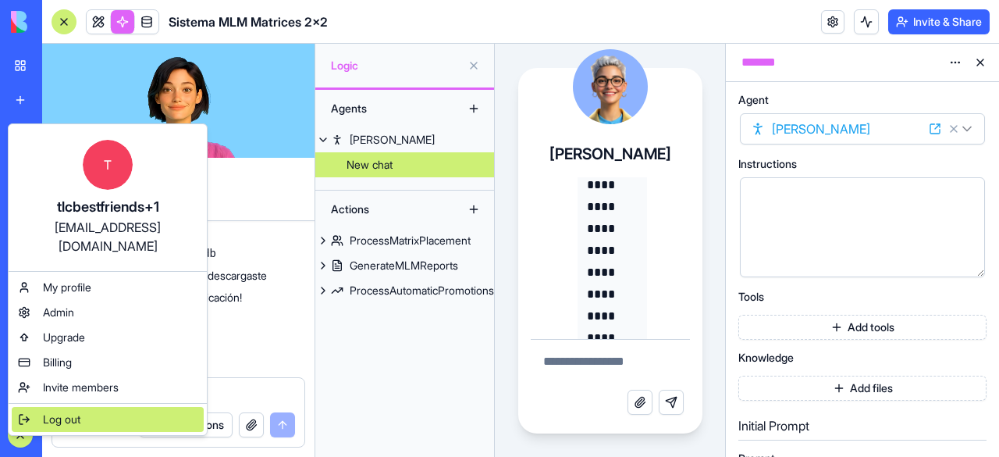
click at [56, 411] on span "Log out" at bounding box center [61, 419] width 37 height 16
